Goal: Check status: Check status

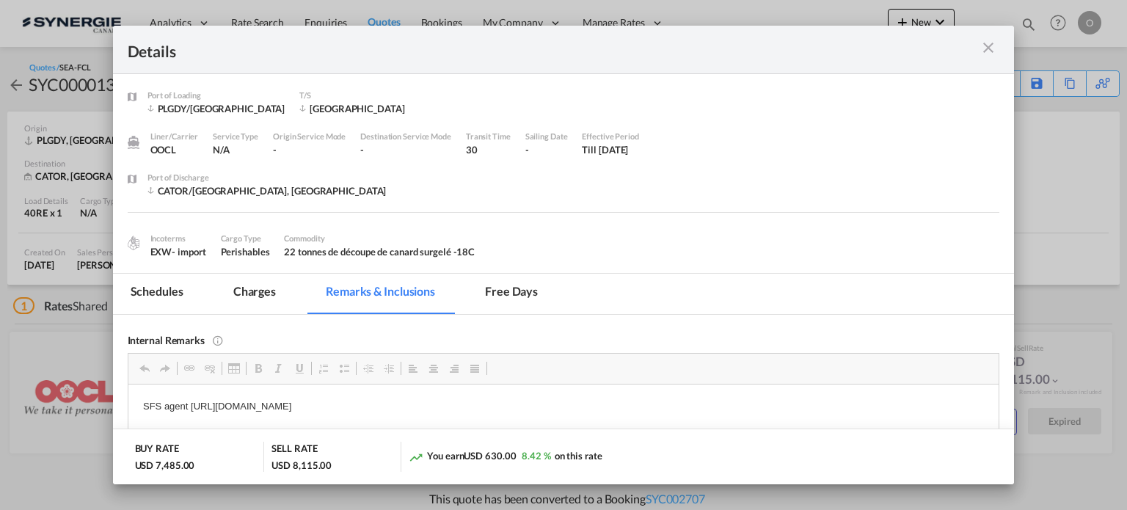
scroll to position [87, 0]
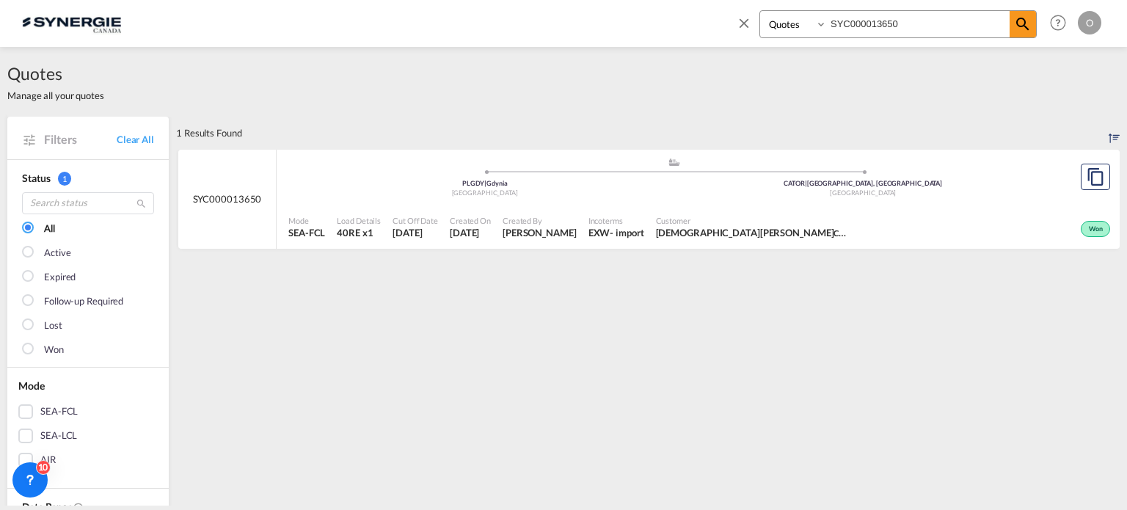
select select "Quotes"
drag, startPoint x: 916, startPoint y: 20, endPoint x: 582, endPoint y: 34, distance: 334.2
click at [582, 34] on div "Bookings Quotes Enquiries SYC000013650 Help Resources Product Release O My Prof…" at bounding box center [563, 22] width 1083 height 45
paste input "4508"
type input "SYC000014508"
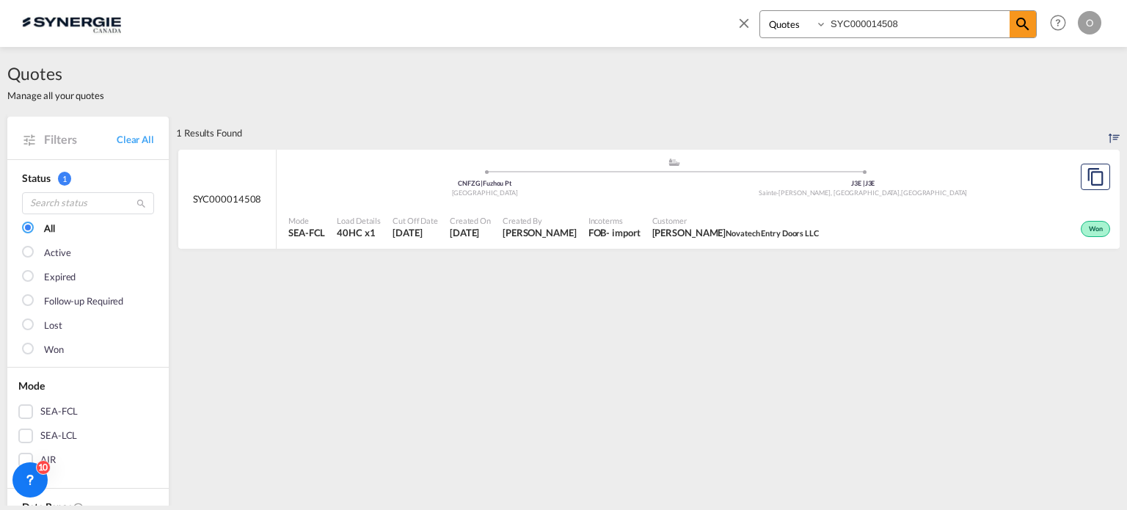
click at [643, 200] on div ".a{fill:#aaa8ad;} .a{fill:#aaa8ad;} CNFZG | Fuzhou Pt China J3E | [GEOGRAPHIC_D…" at bounding box center [673, 179] width 771 height 44
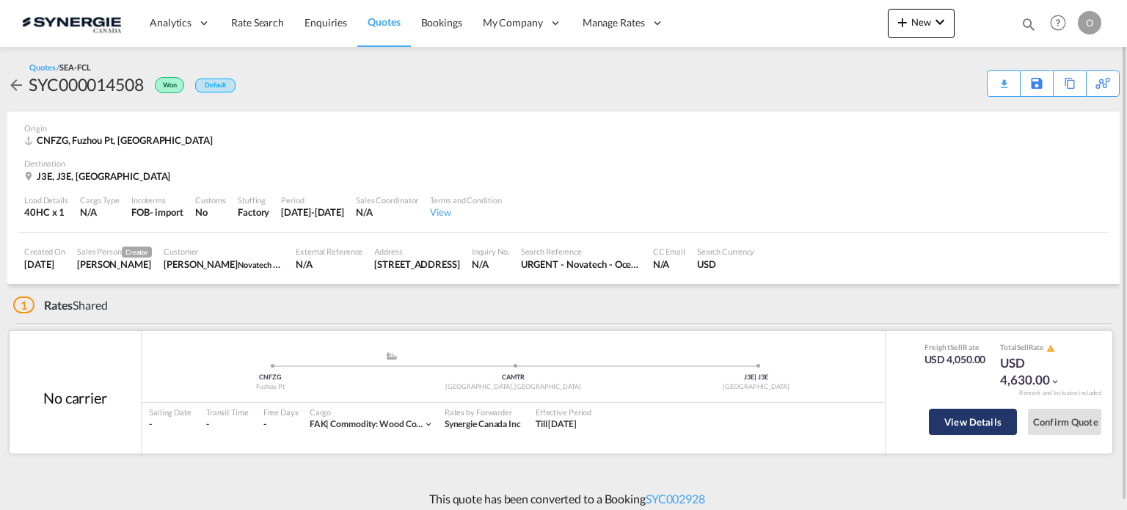
click at [993, 421] on button "View Details" at bounding box center [973, 422] width 88 height 26
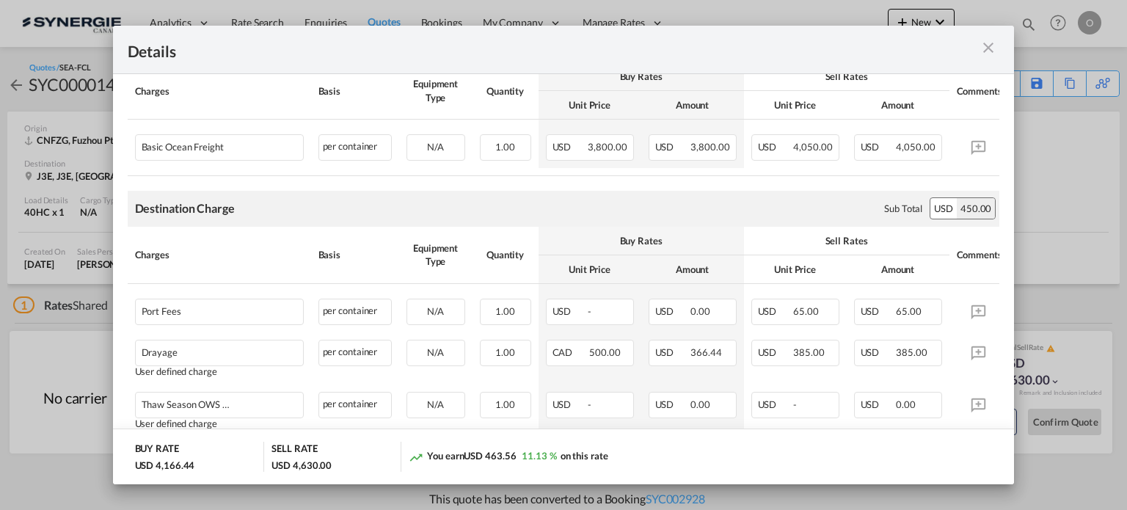
scroll to position [197, 0]
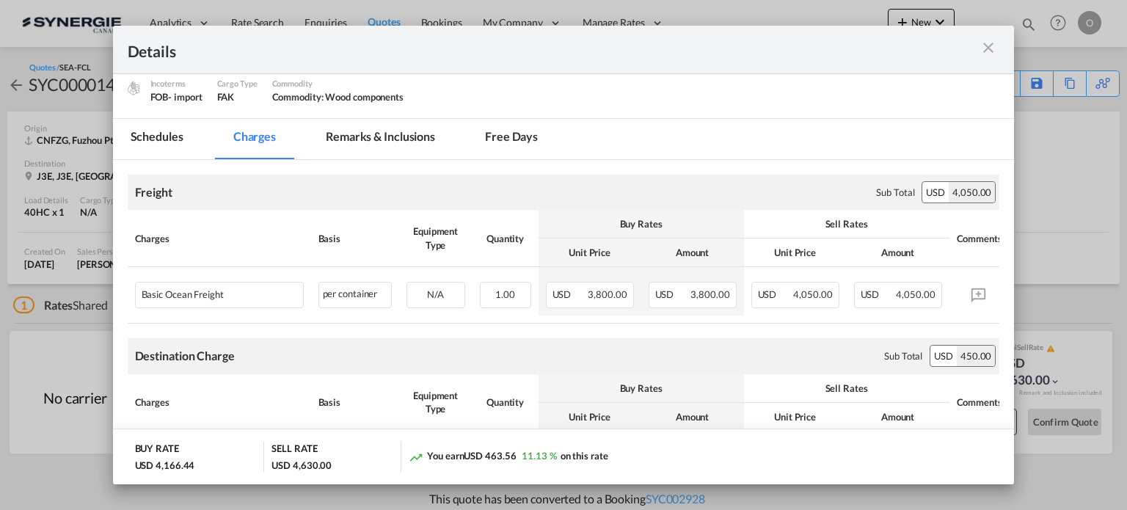
click at [410, 143] on md-tab-item "Remarks & Inclusions" at bounding box center [380, 139] width 145 height 40
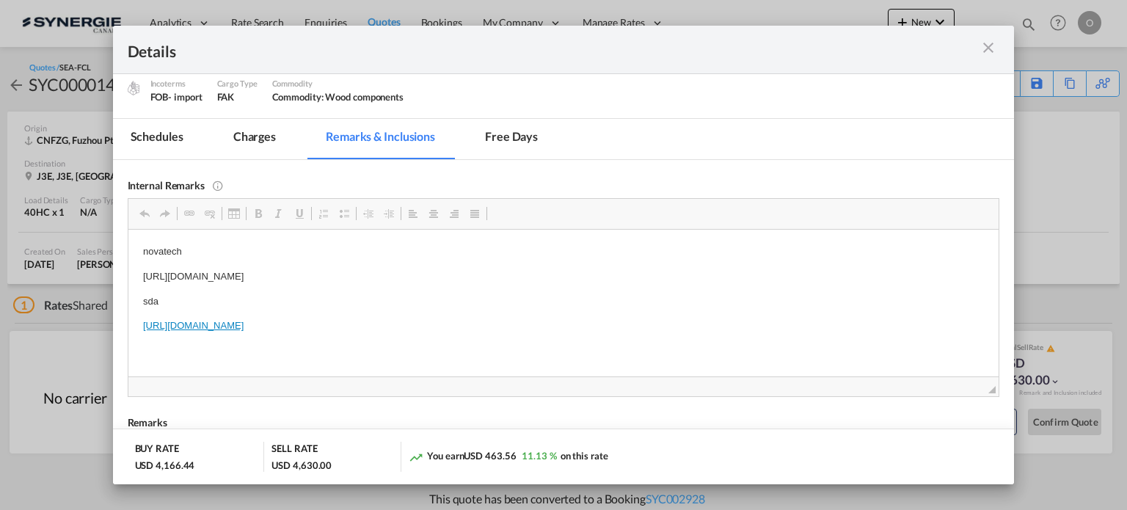
scroll to position [0, 0]
